Goal: Task Accomplishment & Management: Manage account settings

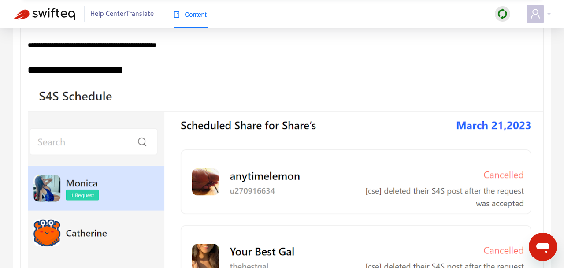
scroll to position [1856, 0]
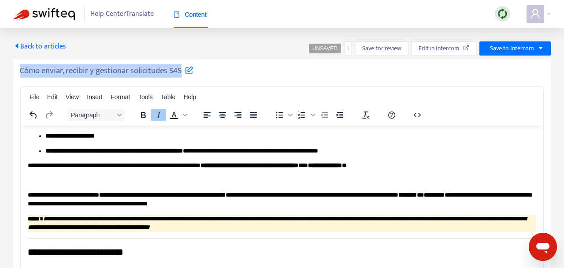
scroll to position [620, 0]
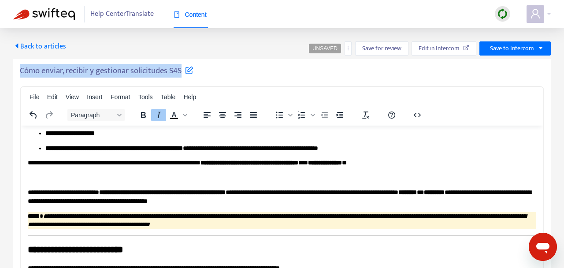
click at [234, 77] on div "Cómo enviar, recibir y gestionar solicitudes S4S" at bounding box center [282, 73] width 524 height 14
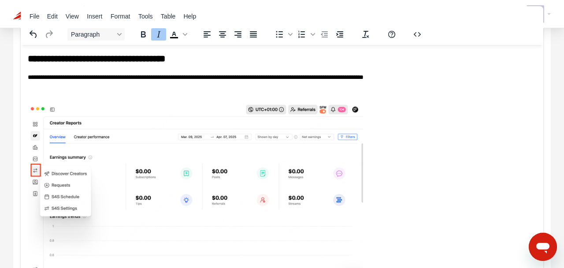
scroll to position [0, 0]
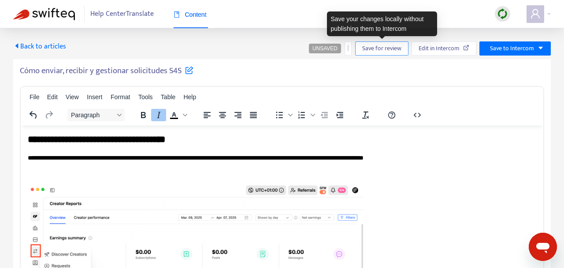
click at [375, 46] on span "Save for review" at bounding box center [381, 49] width 39 height 10
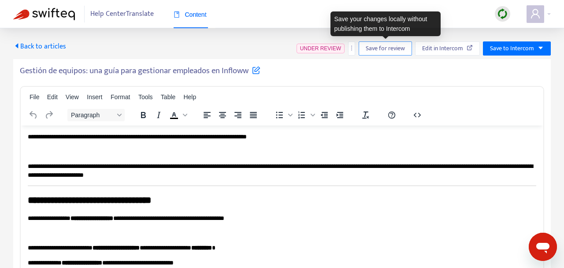
click at [364, 51] on button "Save for review" at bounding box center [385, 48] width 53 height 14
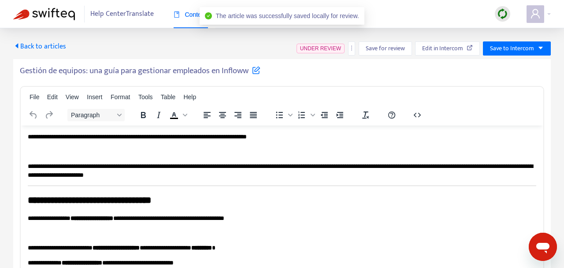
click at [182, 13] on span "Content" at bounding box center [190, 14] width 33 height 7
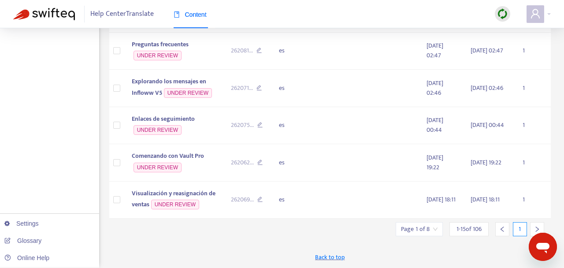
scroll to position [561, 0]
click at [534, 227] on div at bounding box center [537, 229] width 14 height 14
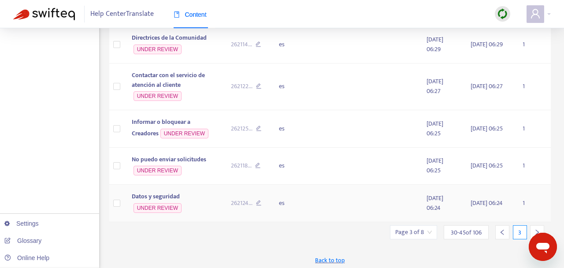
scroll to position [574, 0]
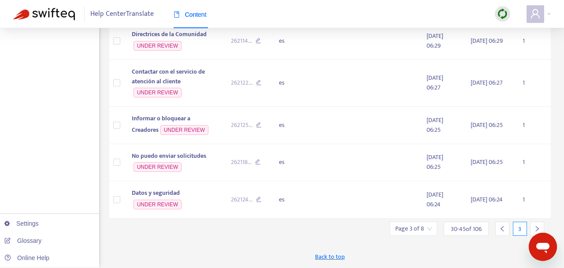
click at [538, 226] on div at bounding box center [537, 229] width 14 height 14
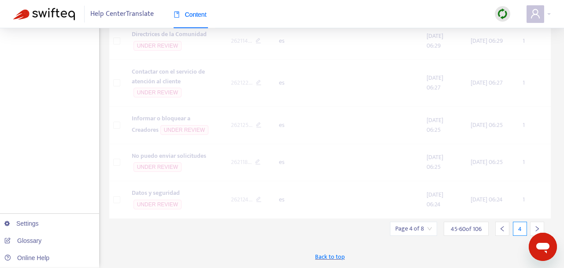
scroll to position [551, 0]
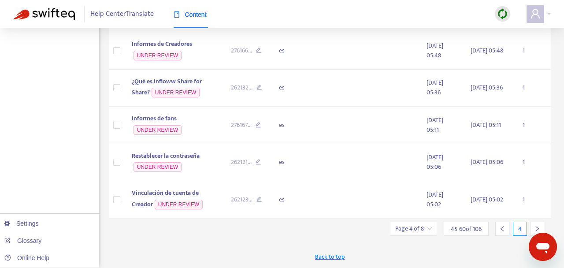
click at [534, 225] on div at bounding box center [537, 229] width 14 height 14
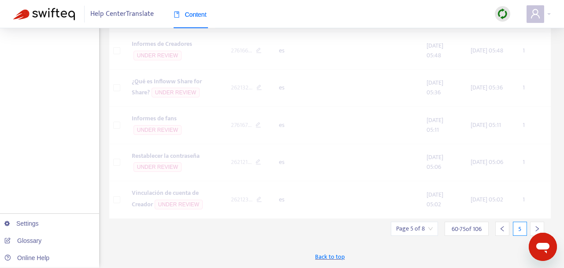
scroll to position [554, 0]
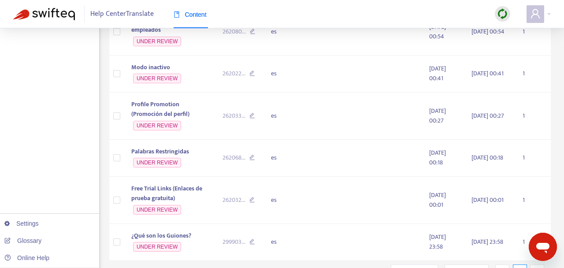
click at [535, 267] on icon "right" at bounding box center [537, 271] width 6 height 6
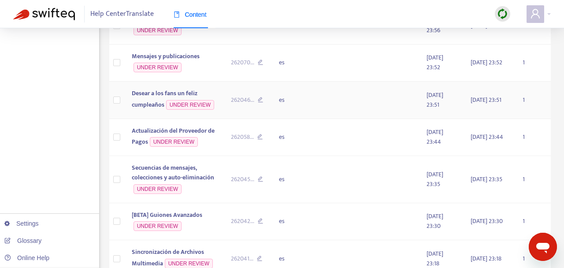
scroll to position [126, 0]
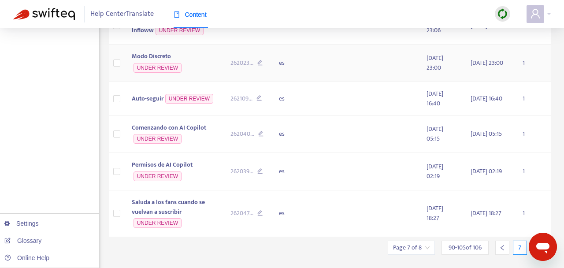
scroll to position [532, 0]
